Goal: Task Accomplishment & Management: Manage account settings

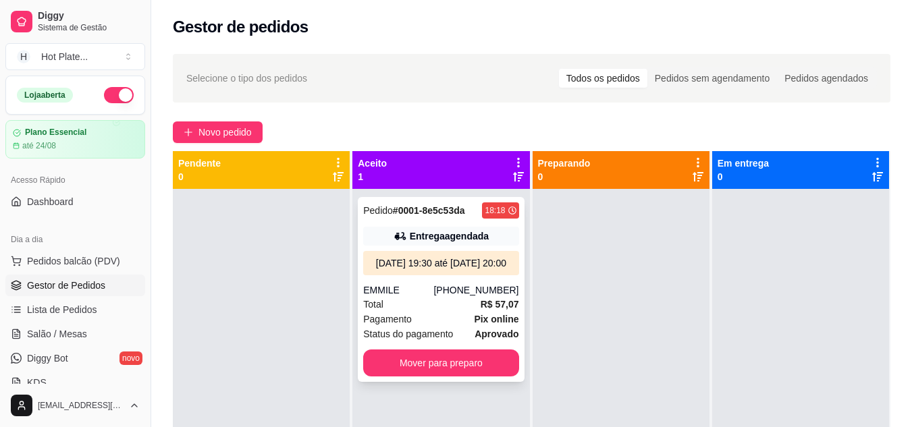
click at [398, 312] on div "Total R$ 57,07" at bounding box center [440, 304] width 155 height 15
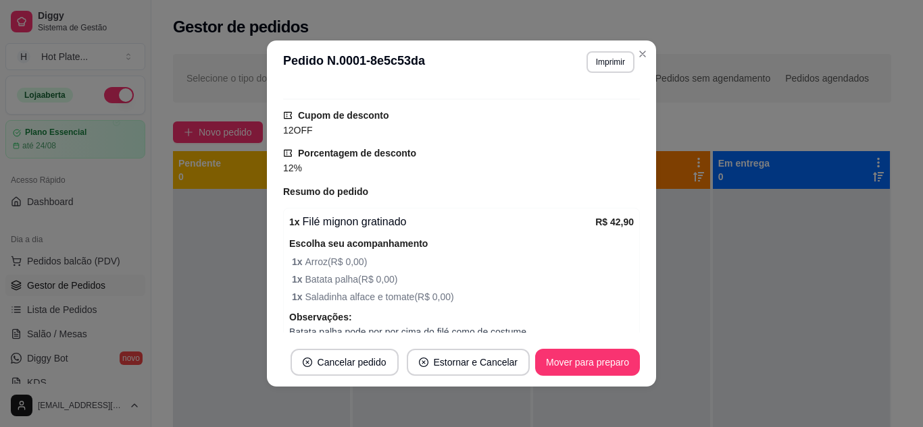
scroll to position [473, 0]
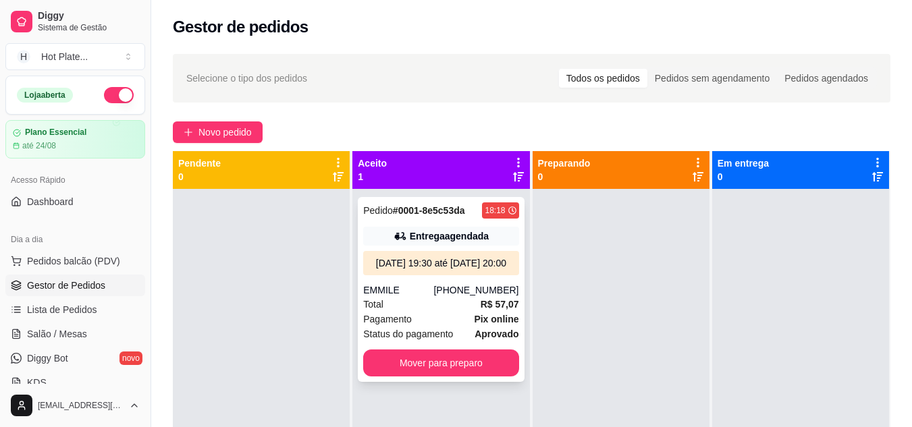
click at [445, 266] on div "[DATE] 19:30 até [DATE] 20:00" at bounding box center [441, 264] width 145 height 14
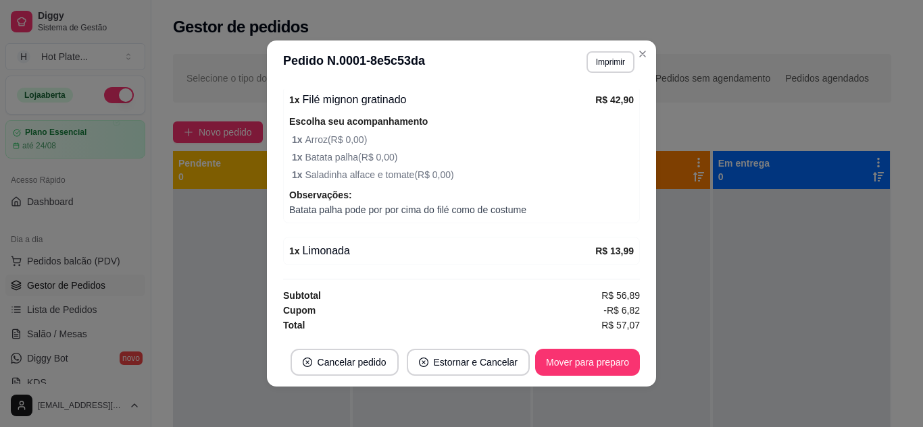
scroll to position [571, 0]
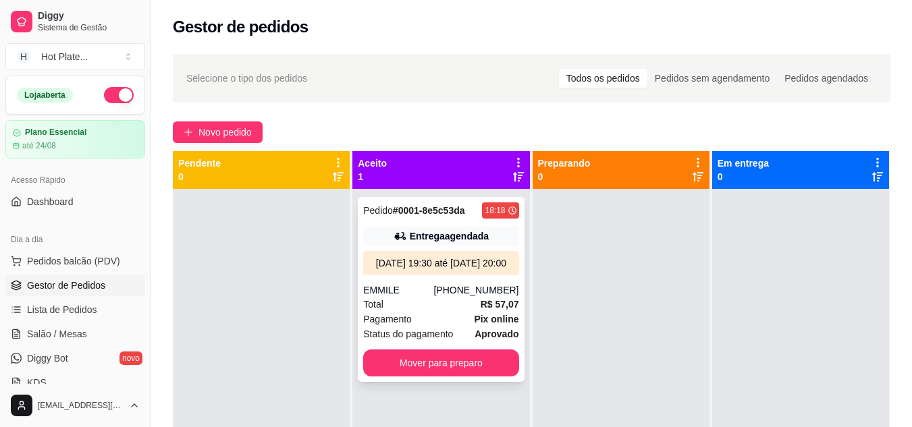
click at [461, 270] on div "[DATE] 19:30 até [DATE] 20:00" at bounding box center [441, 264] width 145 height 14
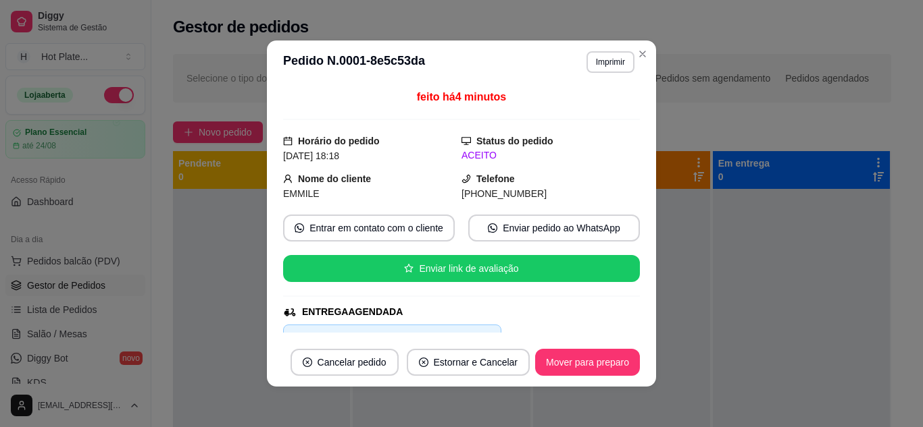
click at [590, 68] on button "Imprimir" at bounding box center [610, 62] width 48 height 22
click at [594, 108] on button "IMPRESSORA" at bounding box center [581, 110] width 98 height 22
click at [600, 61] on button "Imprimir" at bounding box center [610, 61] width 47 height 21
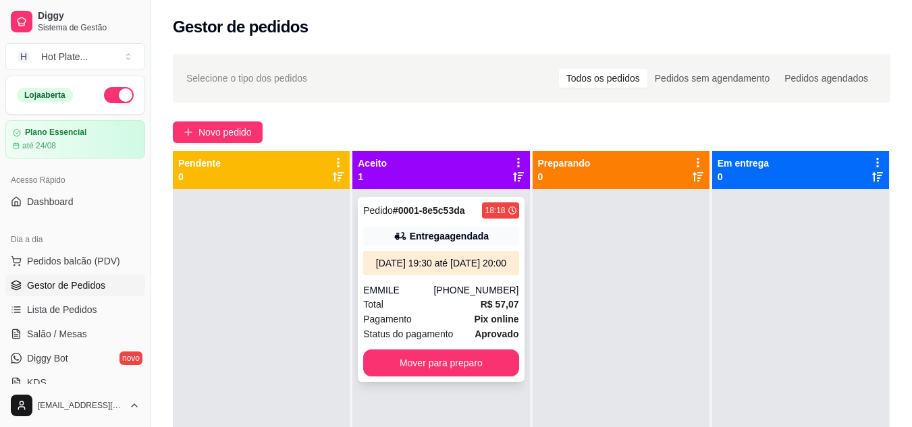
click at [386, 296] on div "Pedido # 0001-8e5c53da 18:18 Entrega agendada [DATE] 19:30 até [DATE] 20:00 EMM…" at bounding box center [441, 289] width 166 height 185
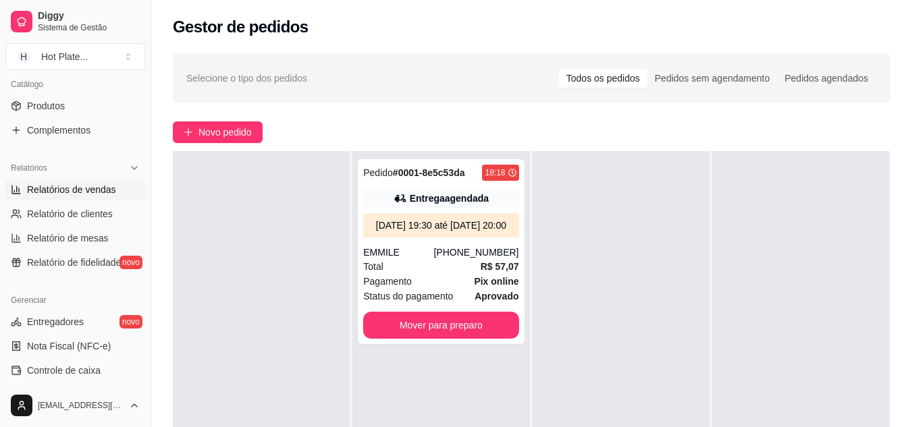
scroll to position [338, 0]
click at [59, 106] on span "Produtos" at bounding box center [46, 105] width 38 height 14
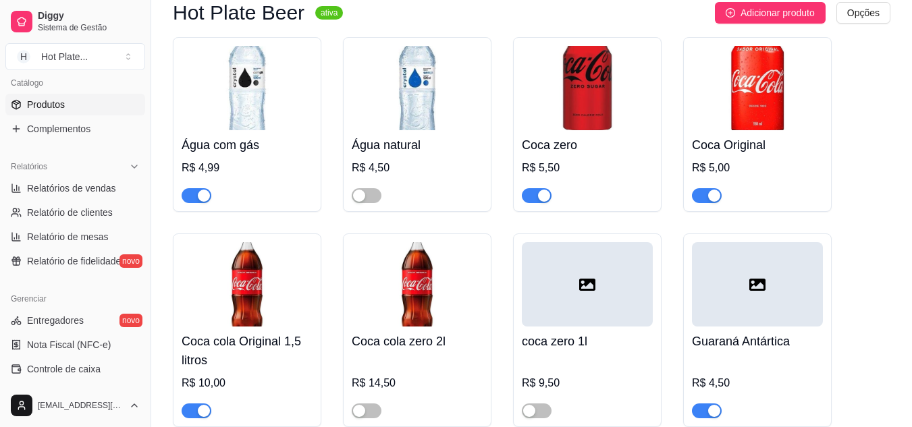
scroll to position [5605, 0]
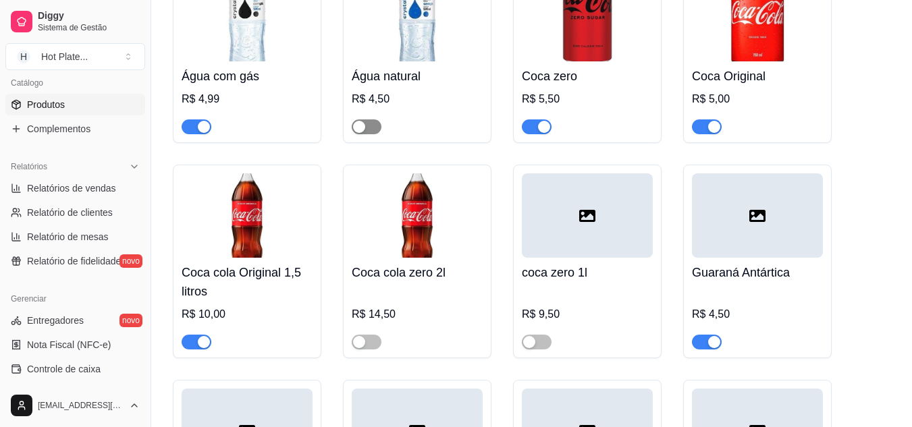
click at [361, 134] on span "button" at bounding box center [367, 127] width 30 height 15
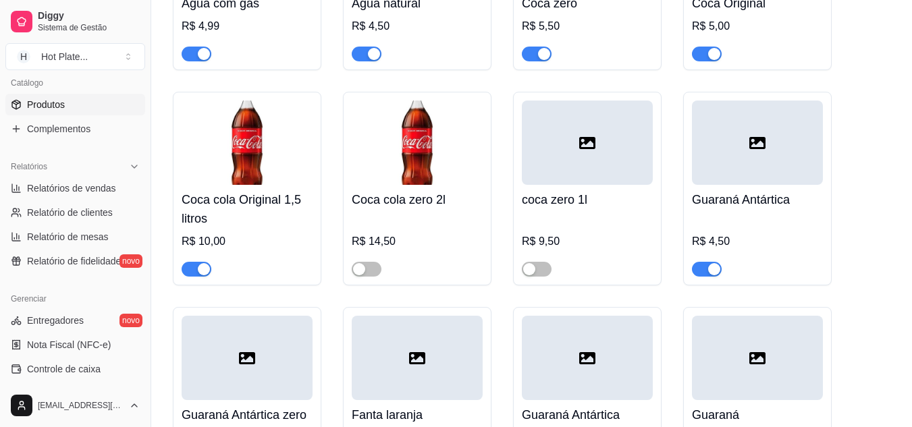
scroll to position [5740, 0]
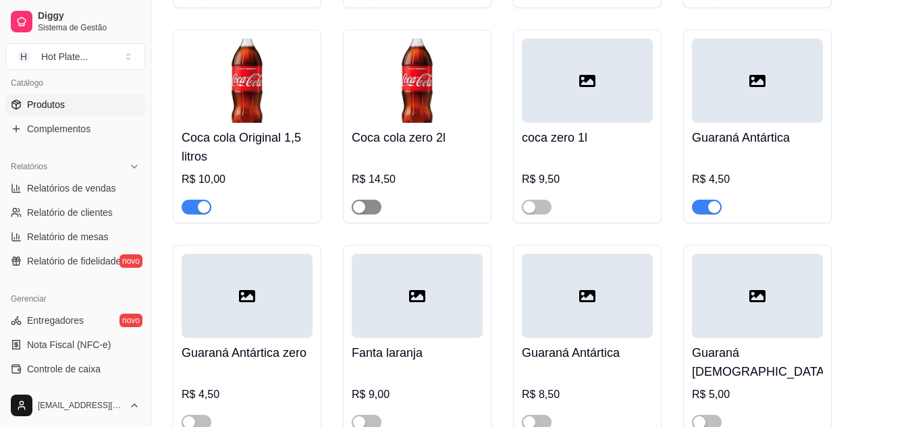
click at [371, 215] on span "button" at bounding box center [367, 207] width 30 height 15
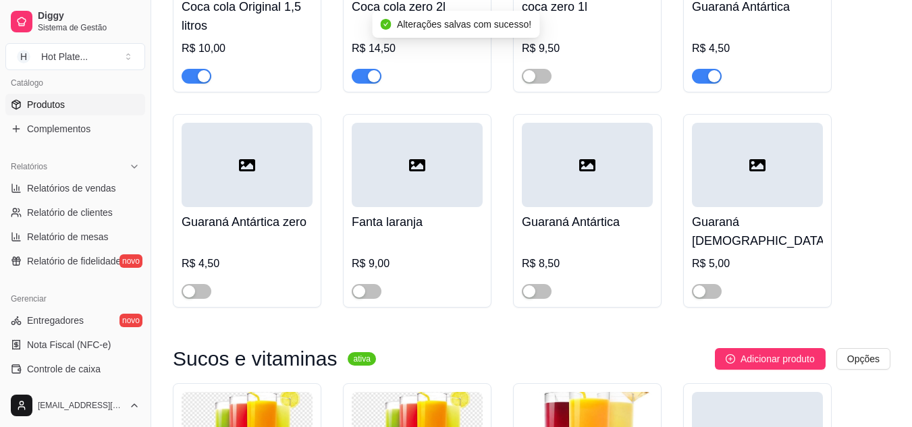
scroll to position [5875, 0]
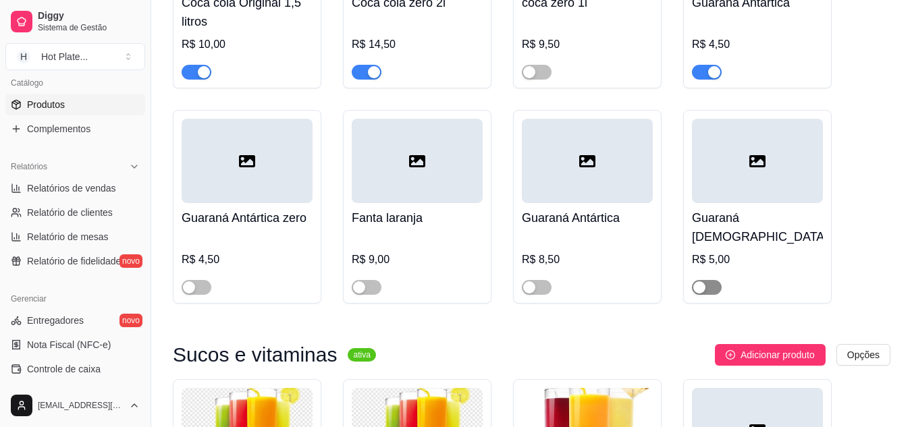
click at [706, 285] on span "button" at bounding box center [707, 287] width 30 height 15
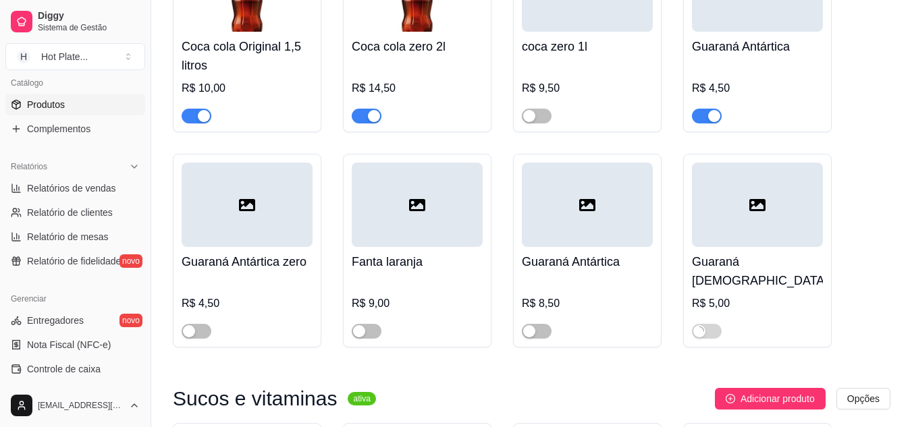
scroll to position [5808, 0]
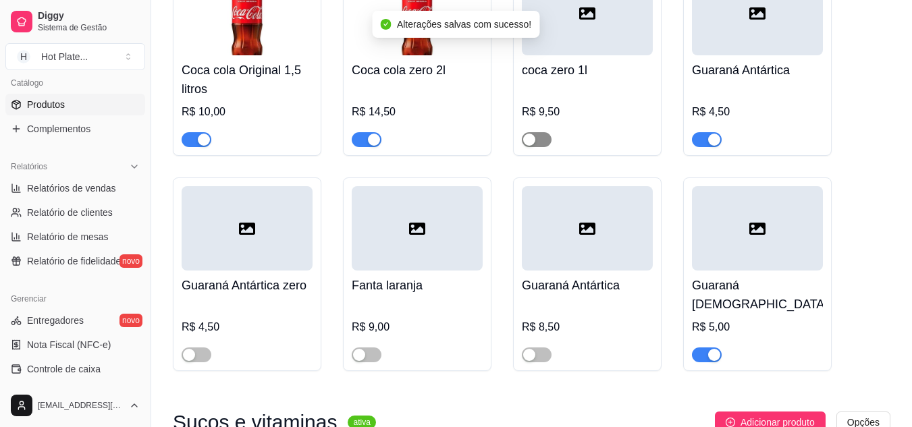
click at [547, 147] on span "button" at bounding box center [537, 139] width 30 height 15
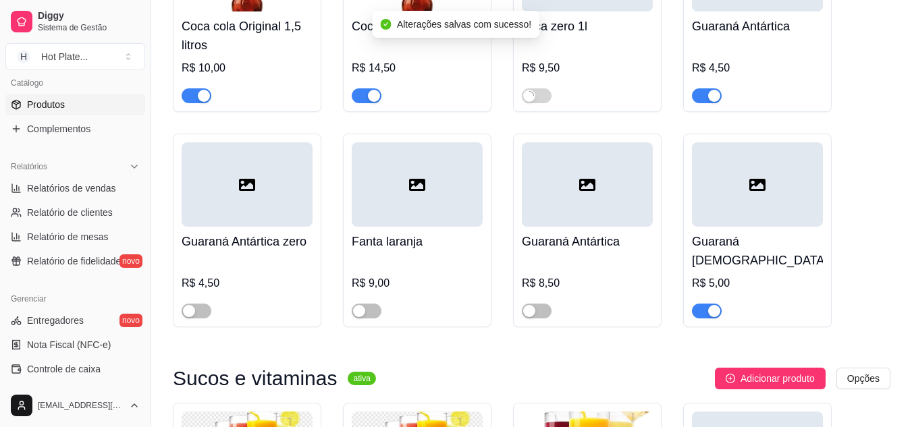
scroll to position [5875, 0]
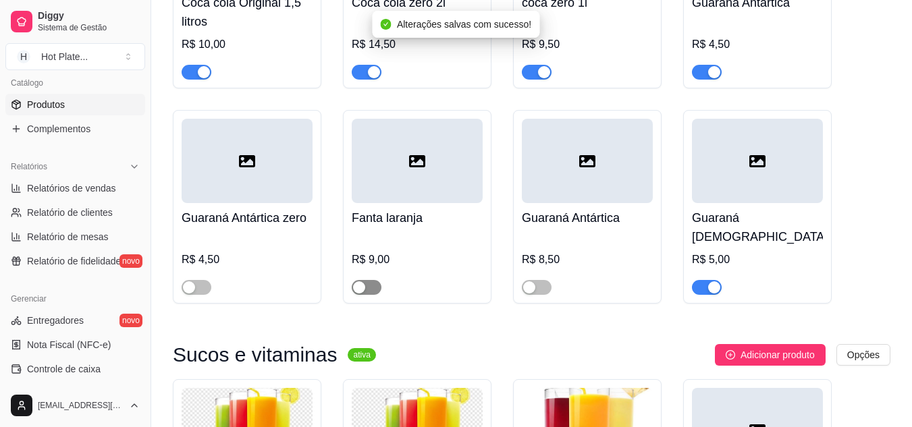
click at [365, 287] on div "button" at bounding box center [359, 288] width 12 height 12
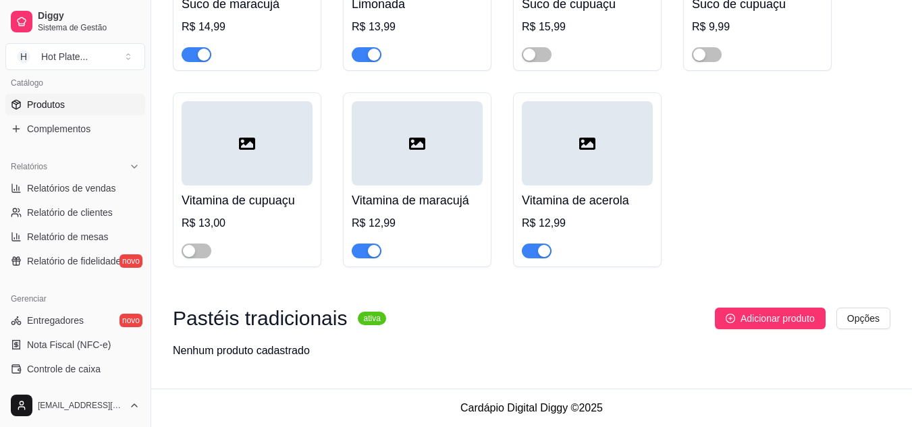
scroll to position [0, 0]
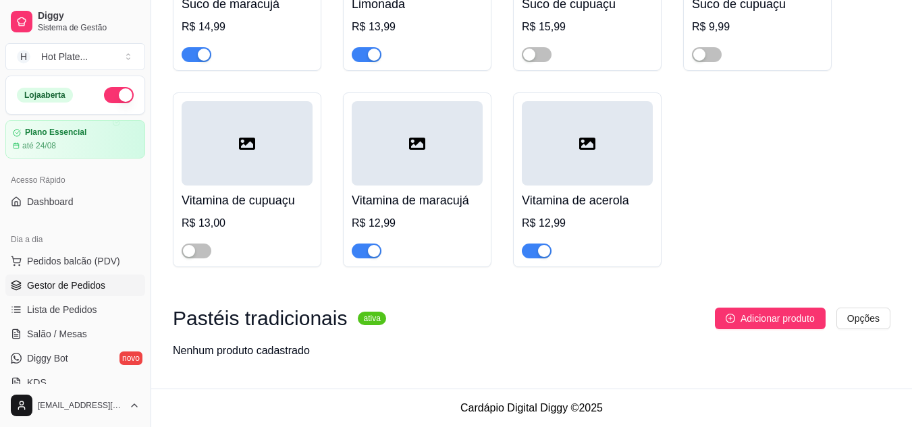
click at [65, 286] on span "Gestor de Pedidos" at bounding box center [66, 286] width 78 height 14
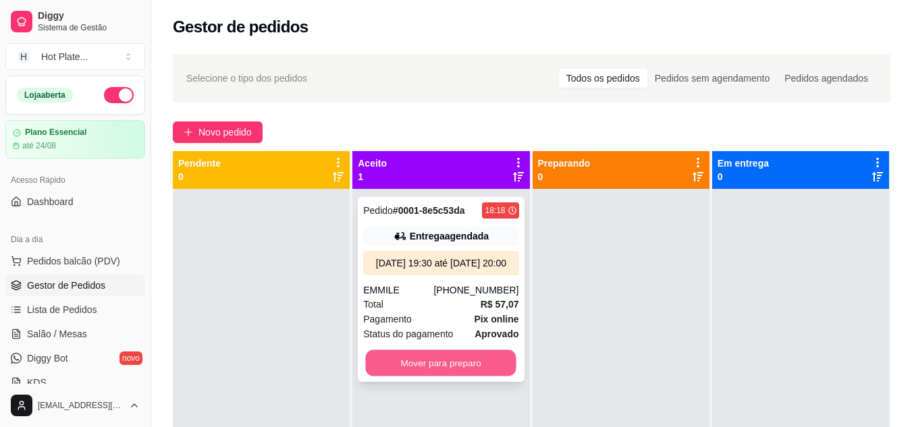
click at [467, 377] on button "Mover para preparo" at bounding box center [441, 363] width 151 height 26
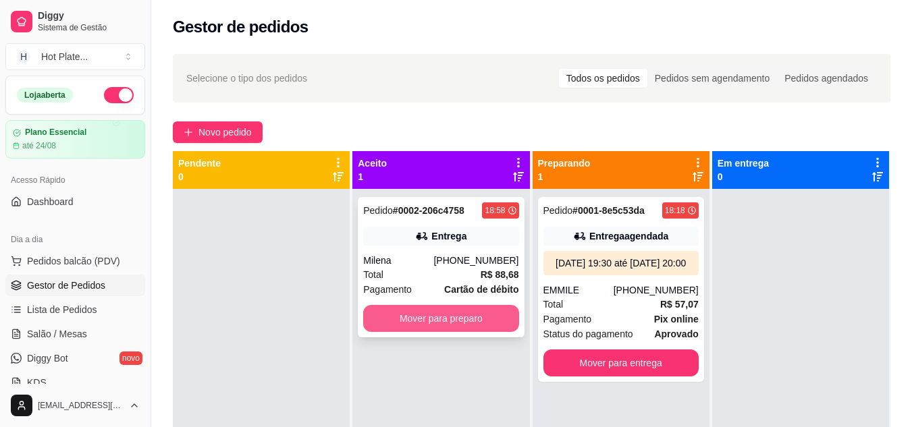
click at [471, 319] on button "Mover para preparo" at bounding box center [440, 318] width 155 height 27
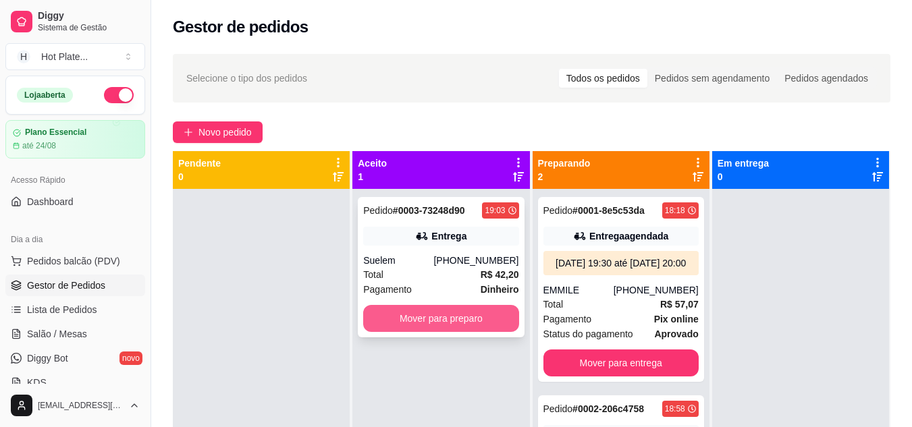
click at [403, 328] on button "Mover para preparo" at bounding box center [440, 318] width 155 height 27
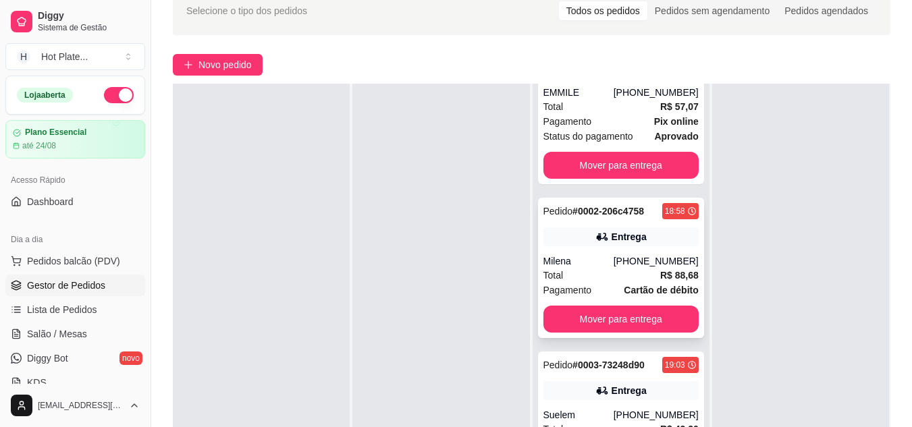
scroll to position [203, 0]
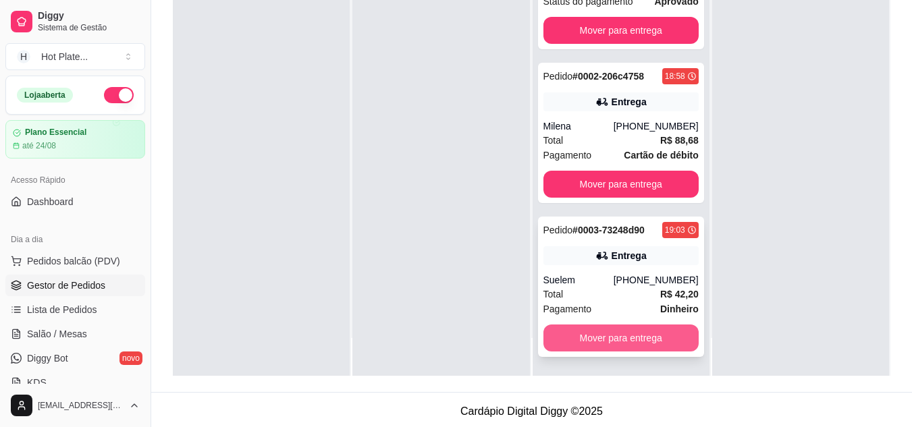
click at [619, 343] on button "Mover para entrega" at bounding box center [621, 338] width 155 height 27
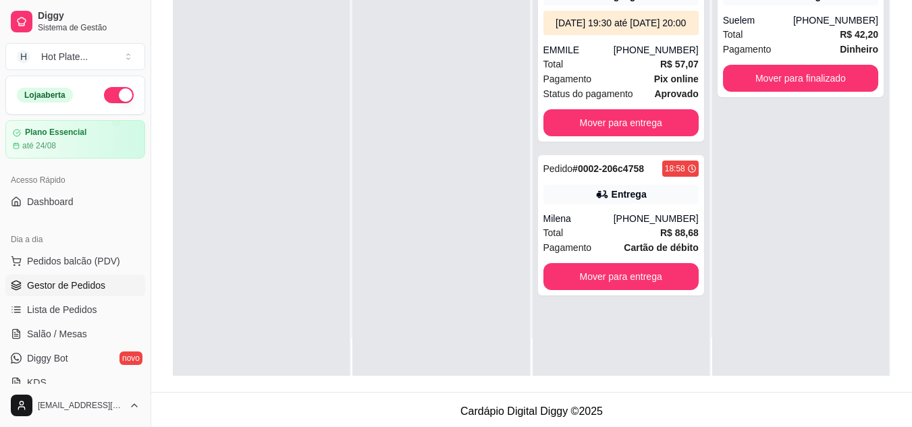
scroll to position [0, 0]
click at [579, 240] on div "Total R$ 88,68" at bounding box center [621, 233] width 155 height 15
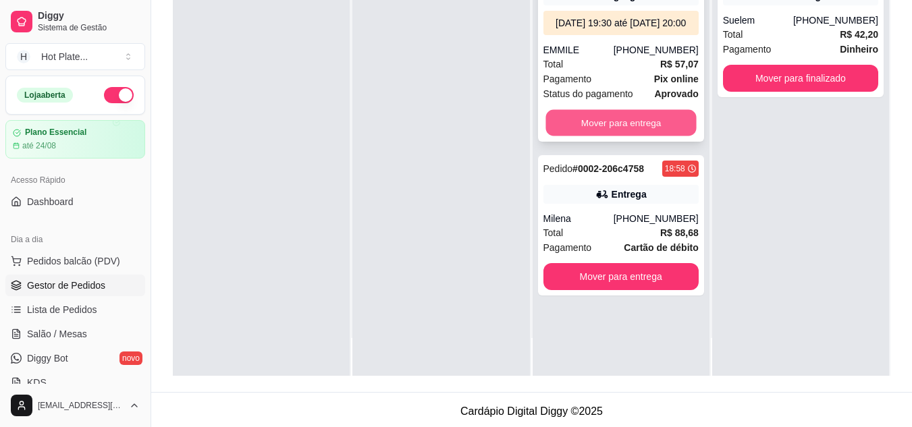
click at [620, 131] on button "Mover para entrega" at bounding box center [621, 123] width 151 height 26
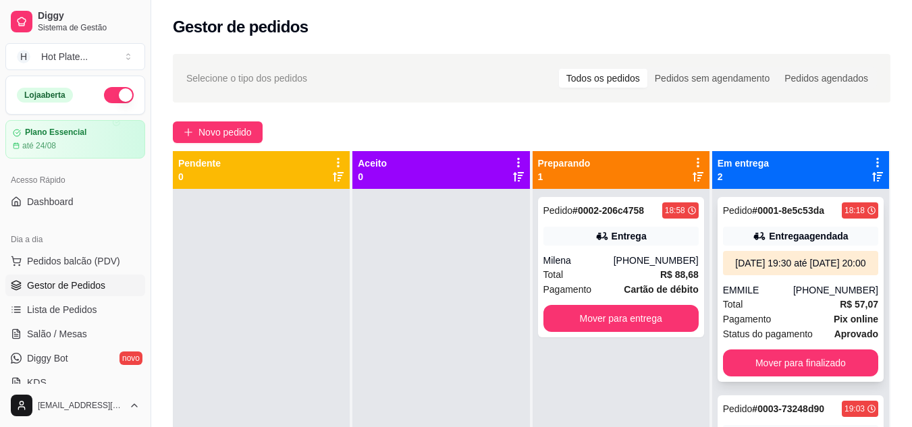
click at [747, 298] on div "Pedido # 0001-8e5c53da 18:18 Entrega agendada [DATE] 19:30 até [DATE] 20:00 EMM…" at bounding box center [801, 289] width 166 height 185
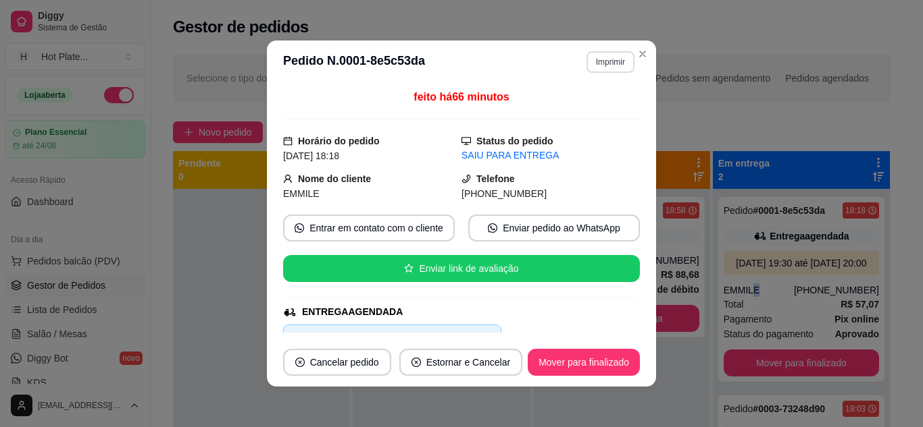
click at [605, 68] on button "Imprimir" at bounding box center [610, 62] width 48 height 22
click at [569, 76] on header "**********" at bounding box center [461, 62] width 389 height 43
click at [613, 72] on button "Imprimir" at bounding box center [610, 61] width 47 height 21
click at [617, 109] on button "IMPRESSORA" at bounding box center [582, 110] width 98 height 22
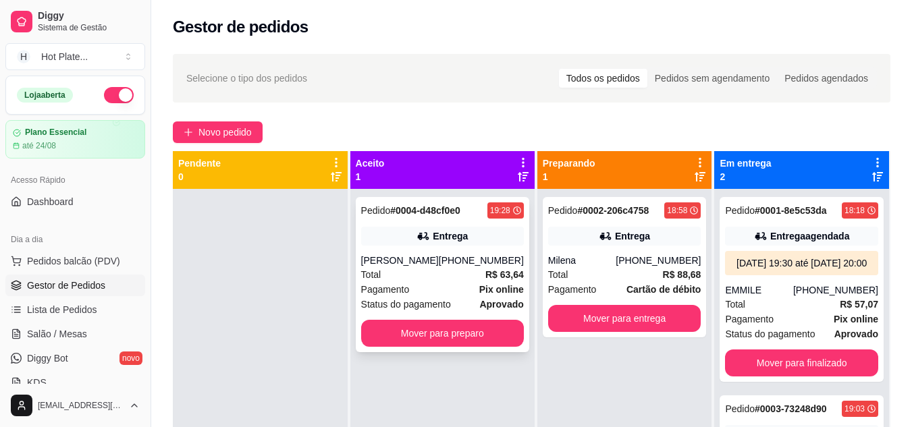
click at [419, 255] on div "[PERSON_NAME]" at bounding box center [400, 261] width 78 height 14
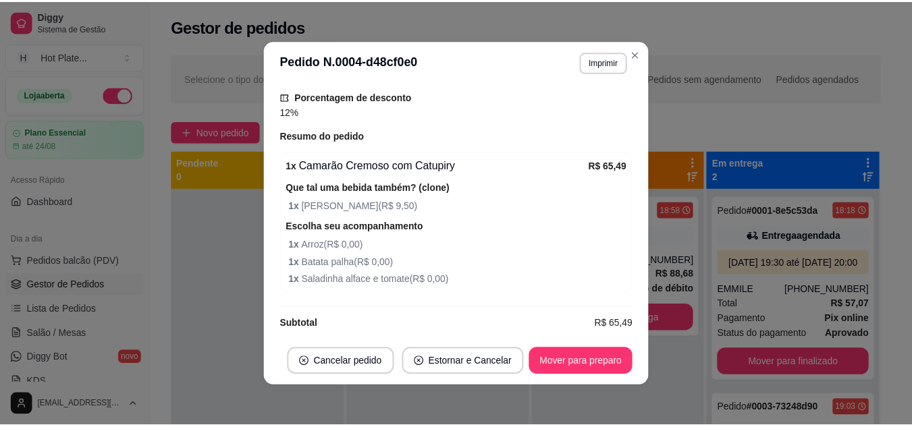
scroll to position [501, 0]
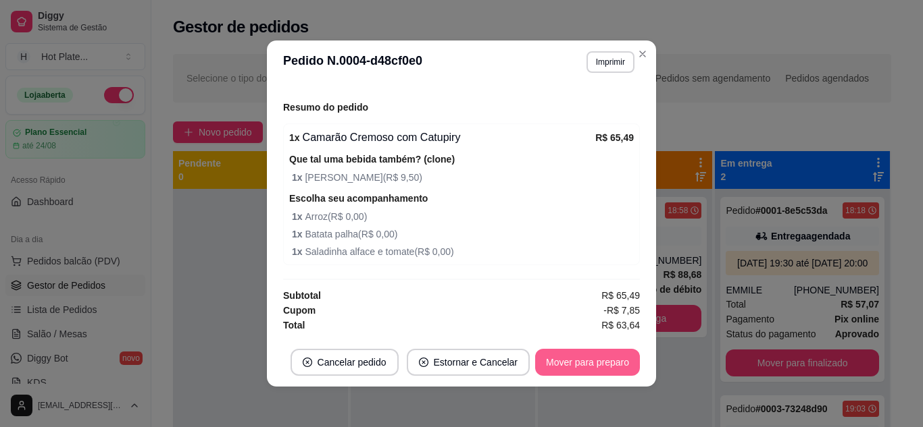
click at [538, 359] on button "Mover para preparo" at bounding box center [587, 362] width 105 height 27
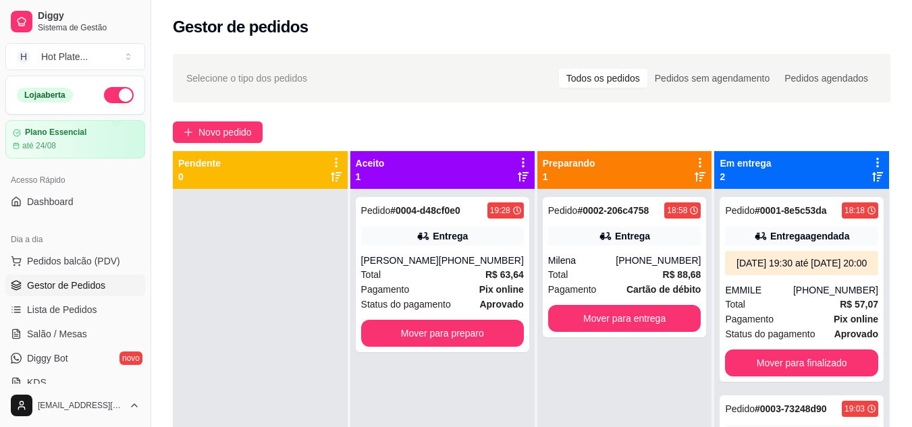
click at [255, 251] on div at bounding box center [260, 402] width 175 height 427
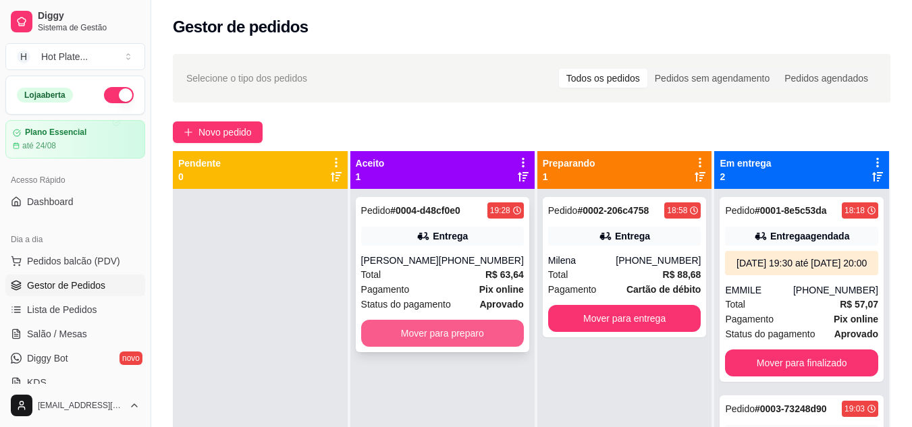
click at [371, 328] on button "Mover para preparo" at bounding box center [442, 333] width 163 height 27
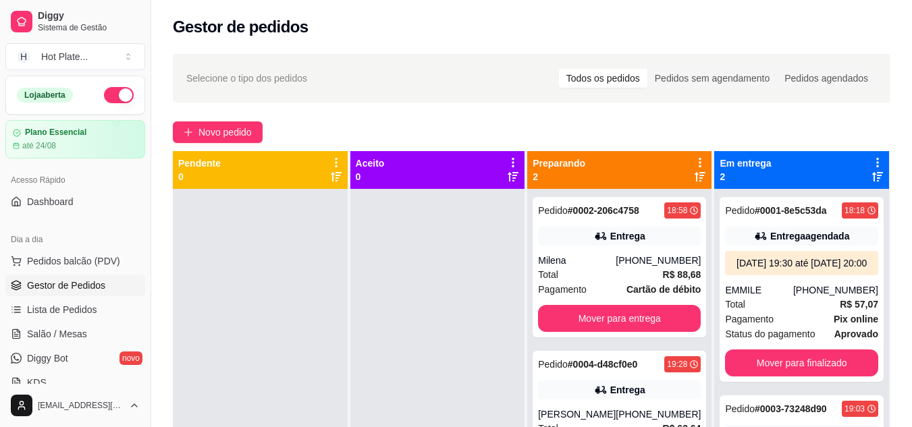
click at [240, 352] on div at bounding box center [260, 402] width 175 height 427
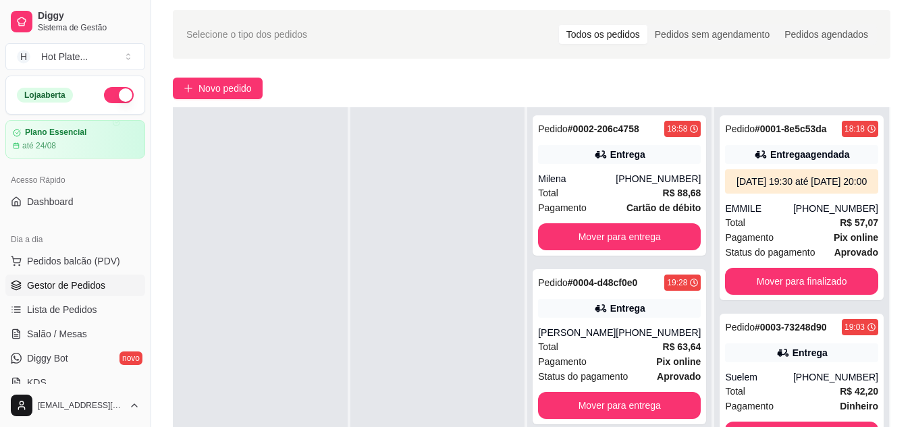
scroll to position [68, 0]
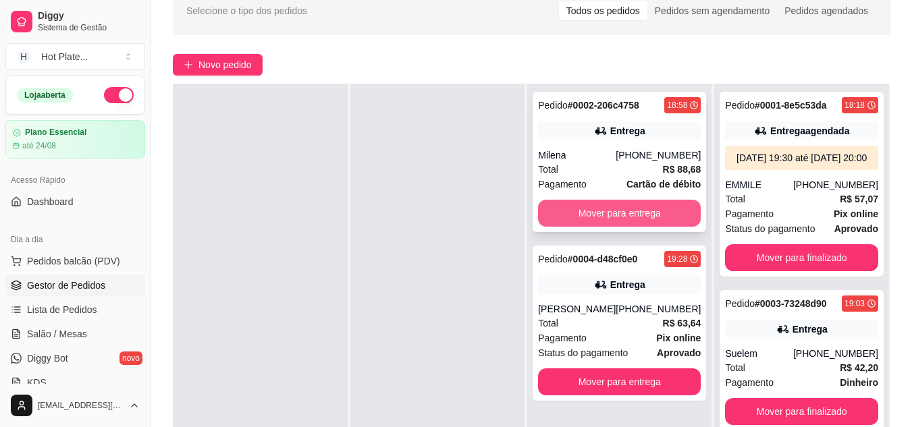
click at [615, 210] on button "Mover para entrega" at bounding box center [619, 213] width 163 height 27
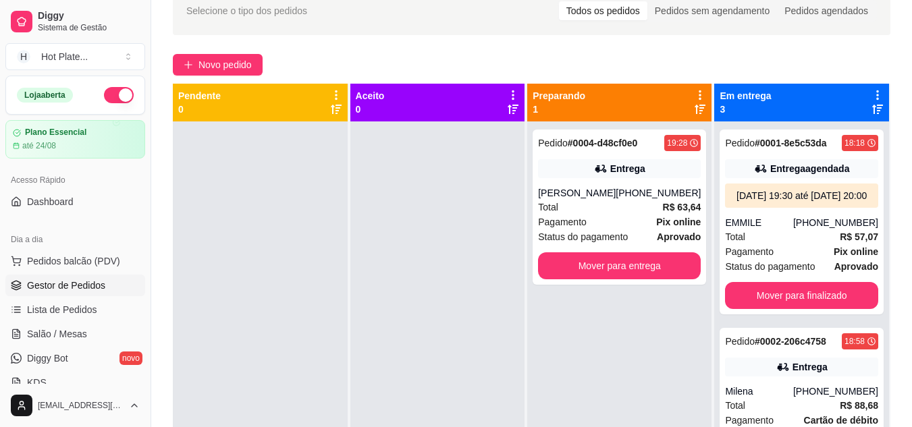
scroll to position [0, 0]
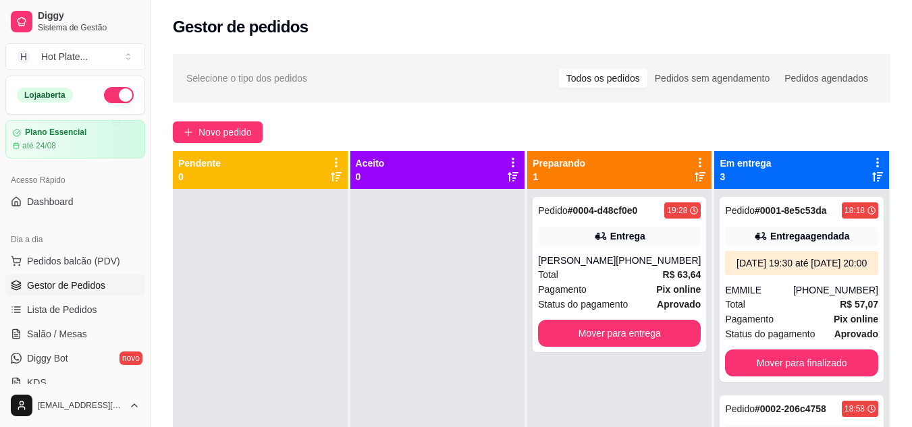
click at [482, 344] on div at bounding box center [437, 402] width 175 height 427
